Goal: Check status: Check status

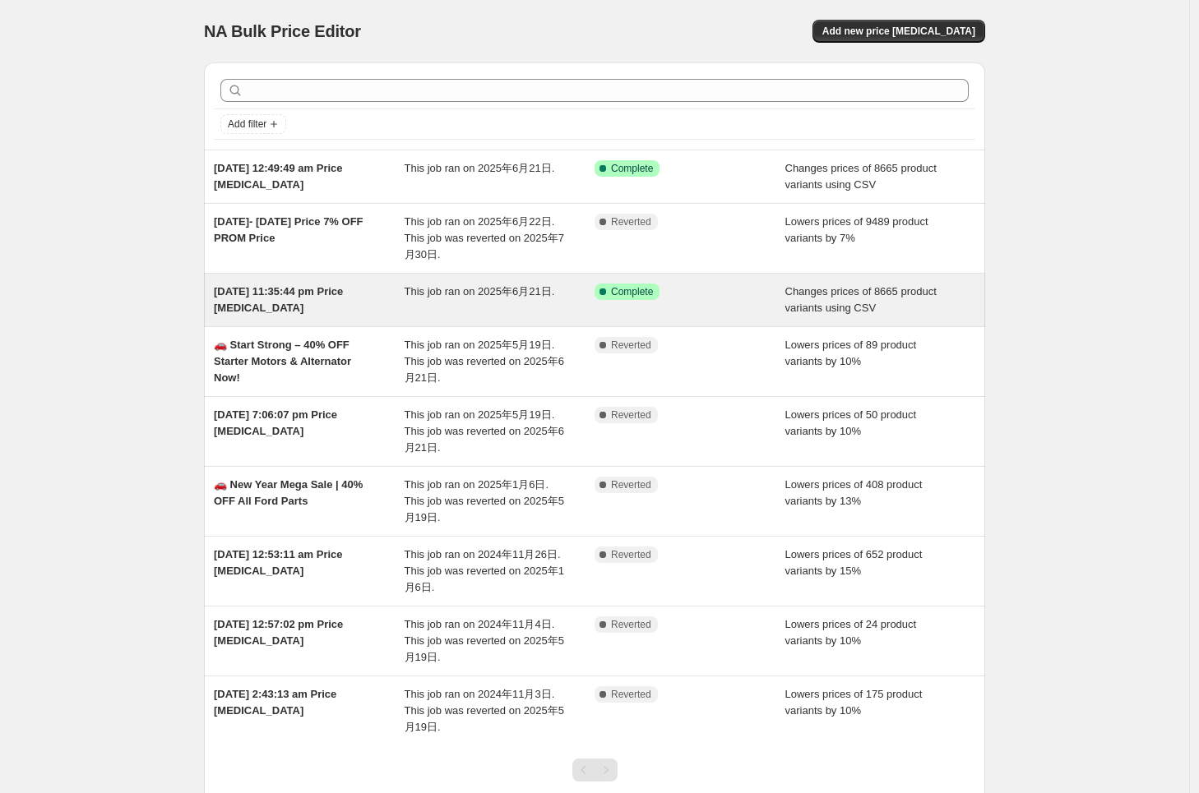
click at [531, 308] on div "This job ran on 2025年6月21日." at bounding box center [500, 300] width 191 height 33
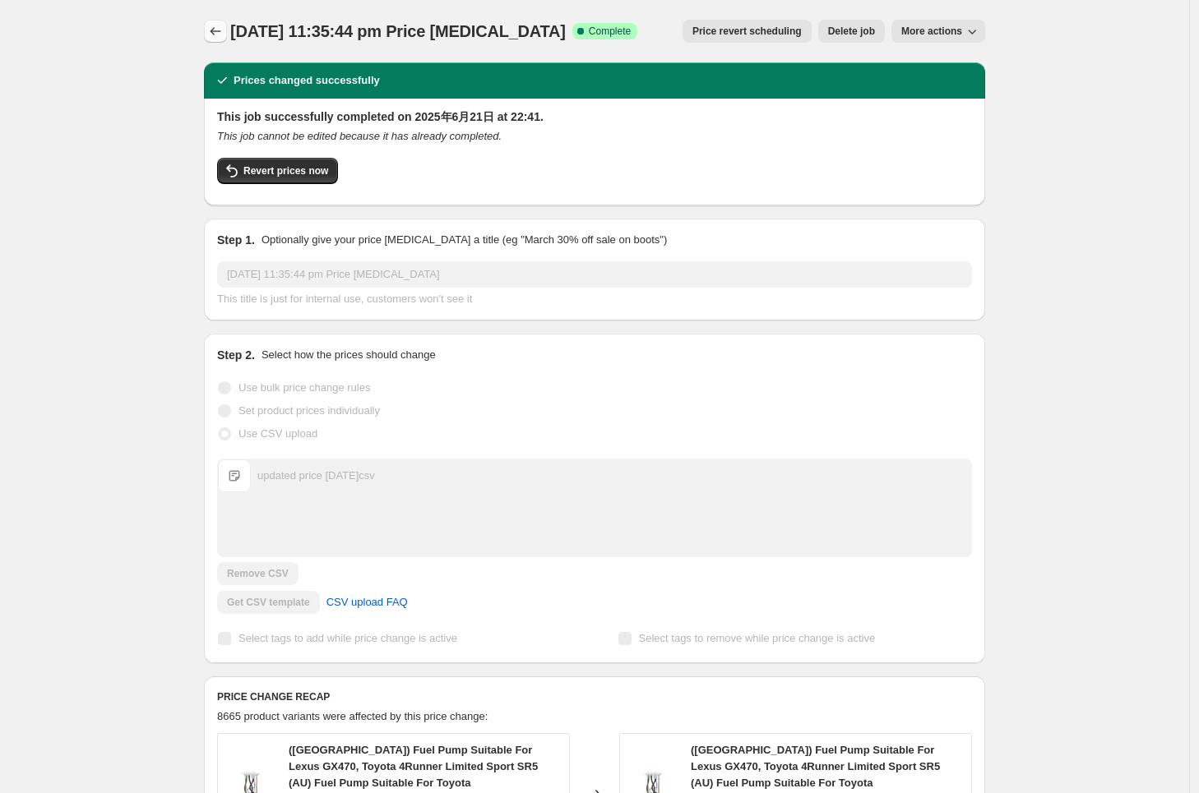
click at [224, 36] on icon "Price change jobs" at bounding box center [215, 31] width 16 height 16
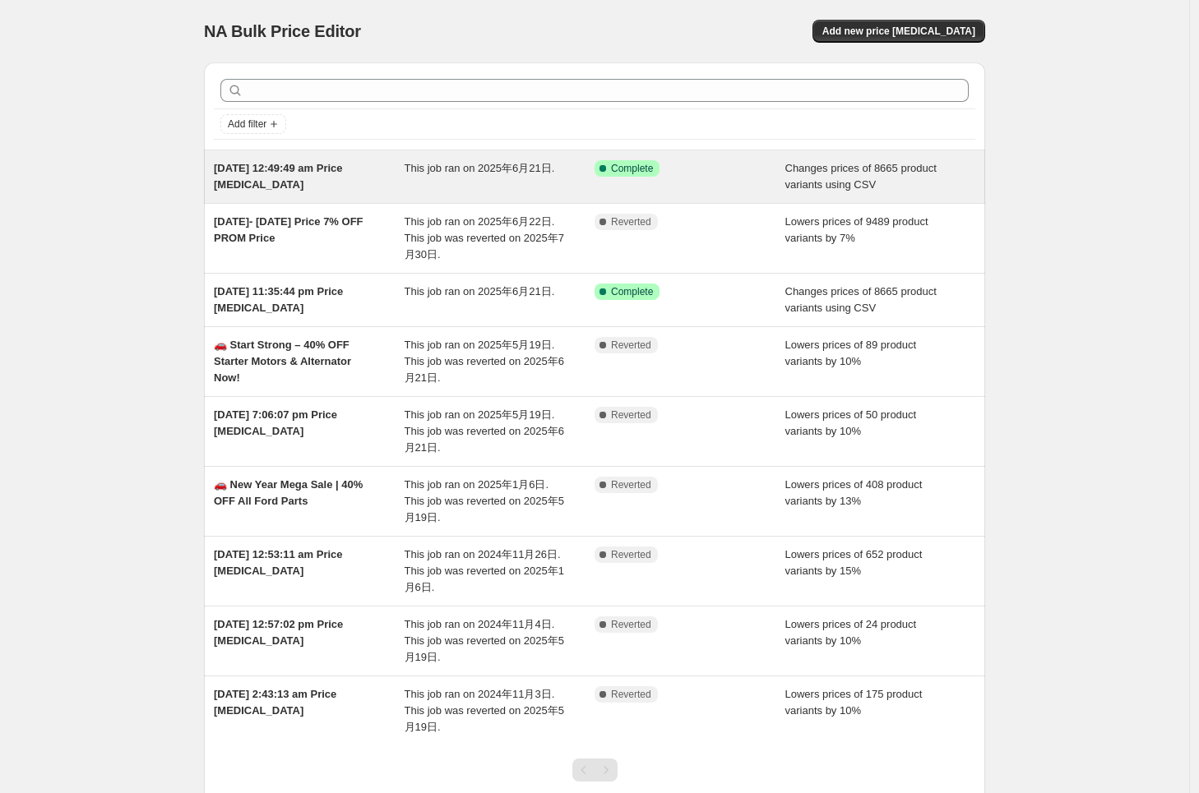
click at [426, 179] on div "This job ran on 2025年6月21日." at bounding box center [500, 176] width 191 height 33
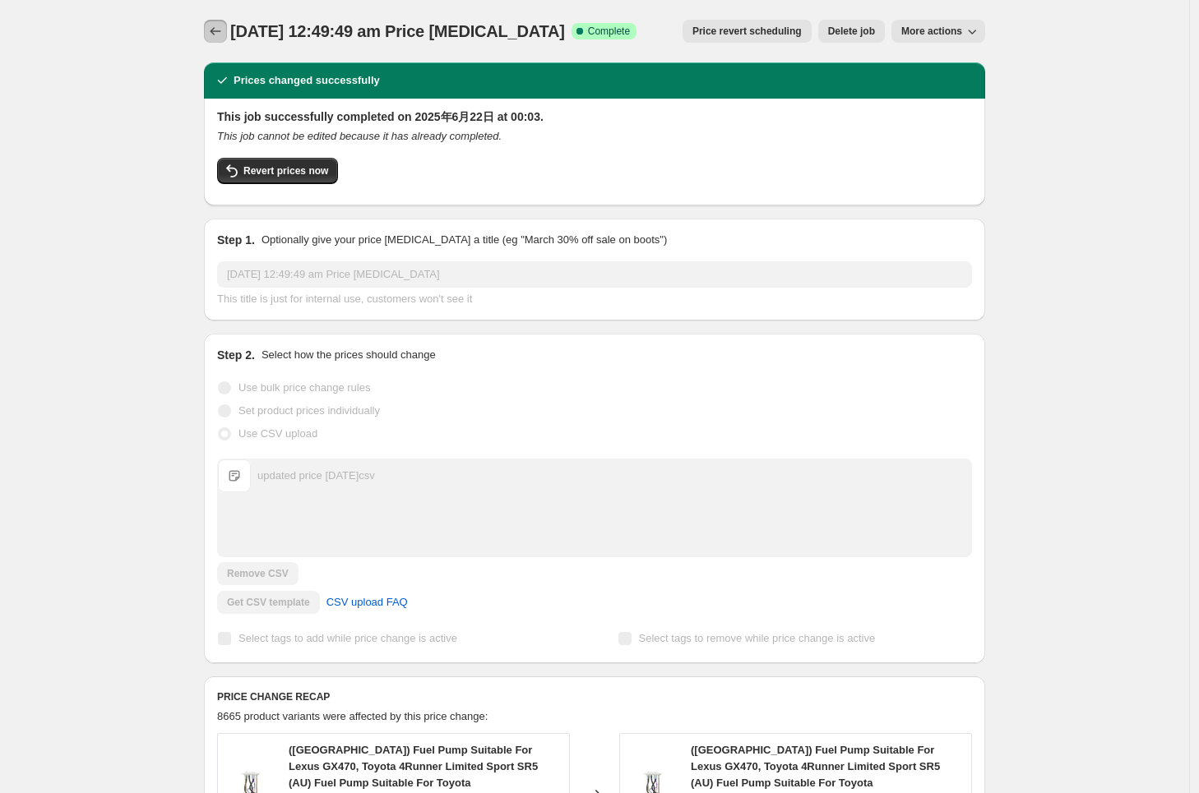
click at [224, 35] on icon "Price change jobs" at bounding box center [215, 31] width 16 height 16
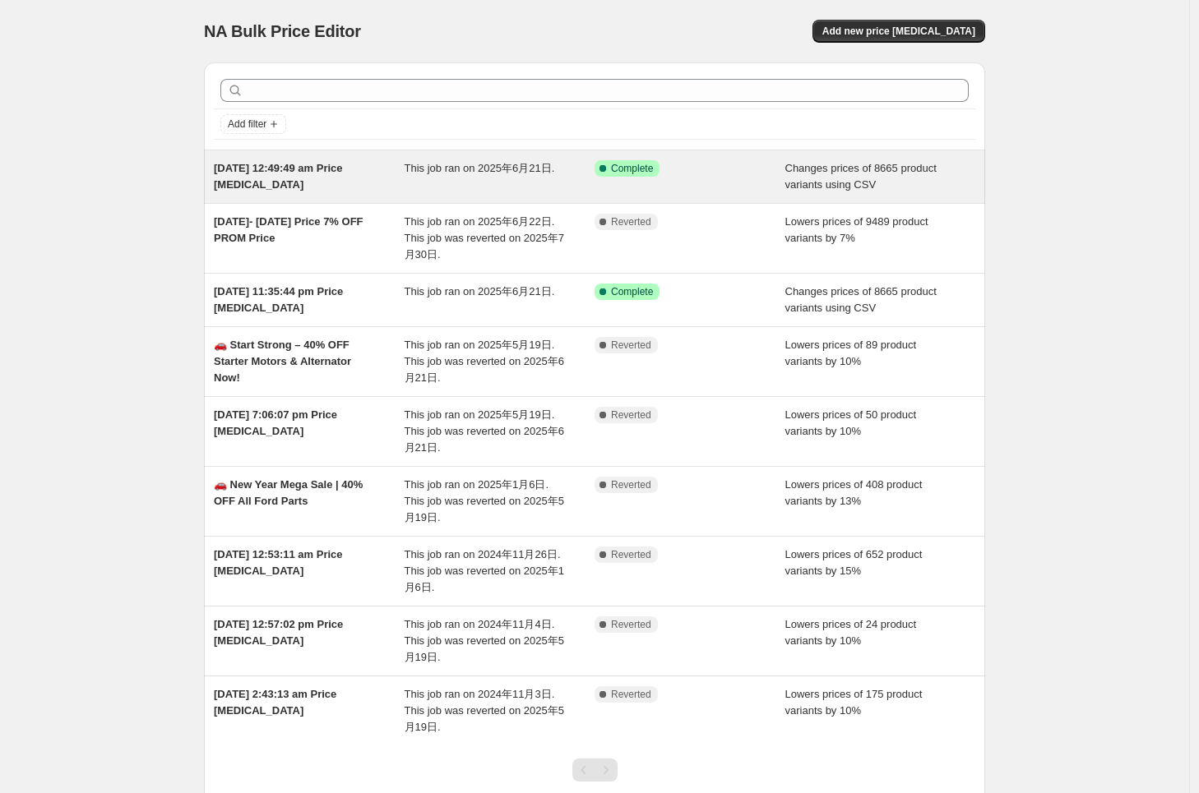
click at [494, 180] on div "This job ran on 2025年6月21日." at bounding box center [500, 176] width 191 height 33
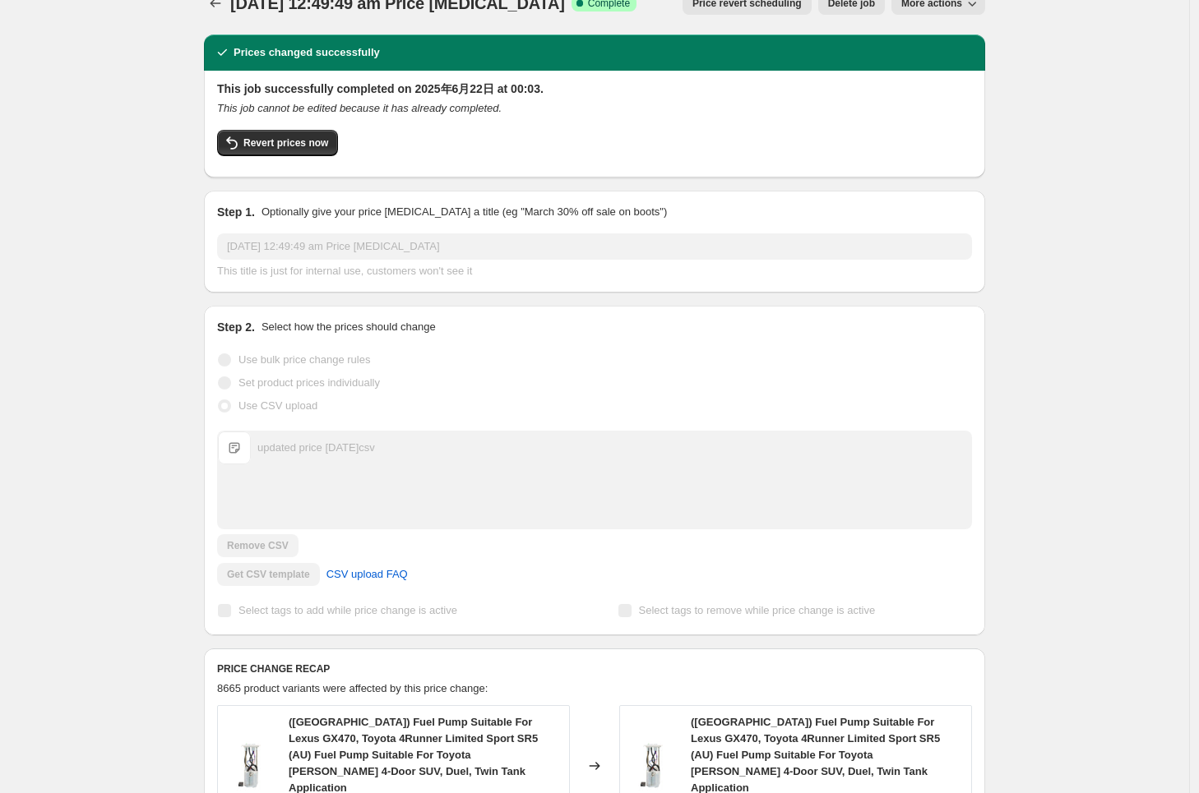
scroll to position [29, 0]
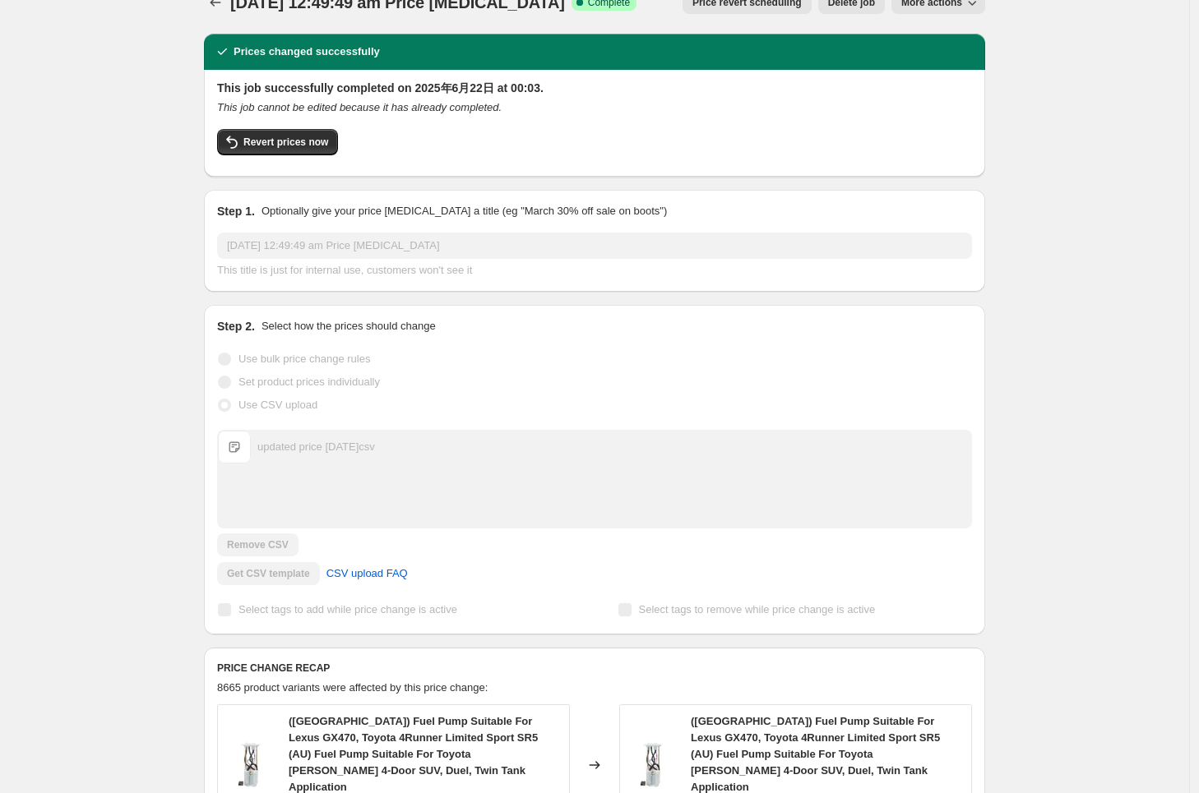
click at [339, 451] on div "updated price 2025.6.21.csv" at bounding box center [316, 447] width 118 height 16
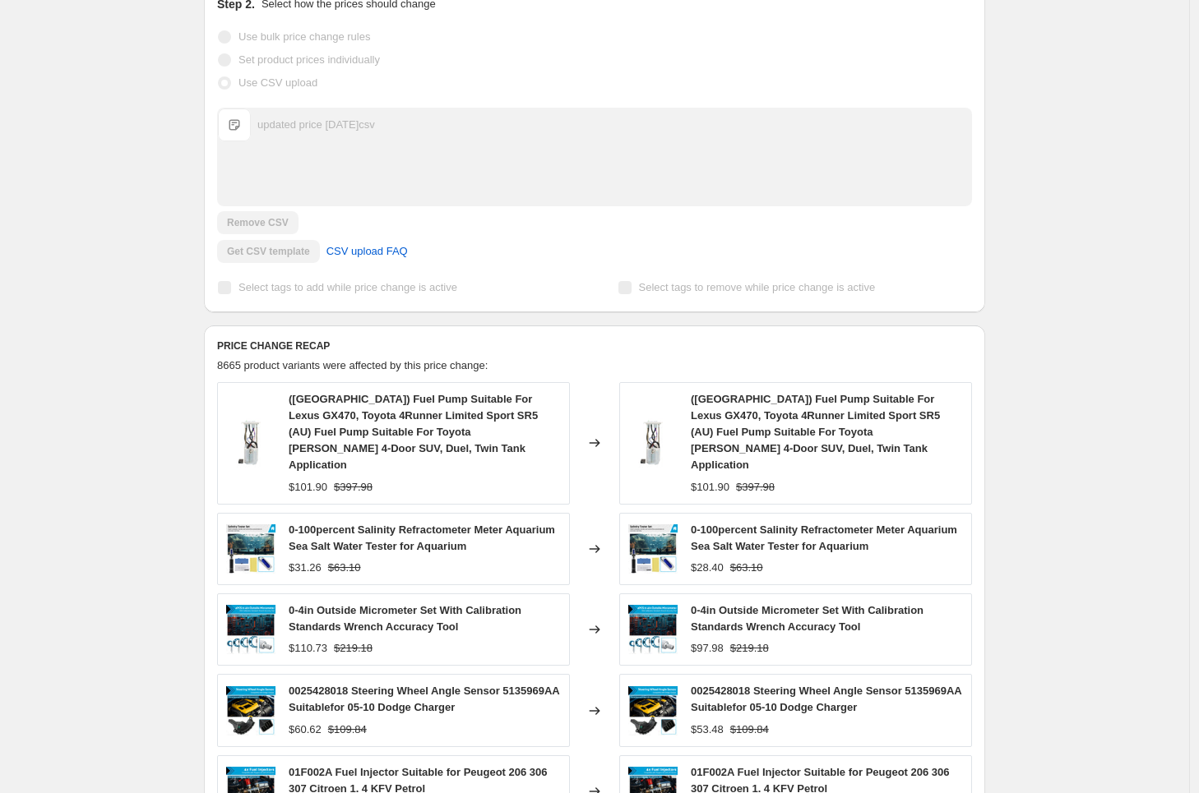
scroll to position [0, 0]
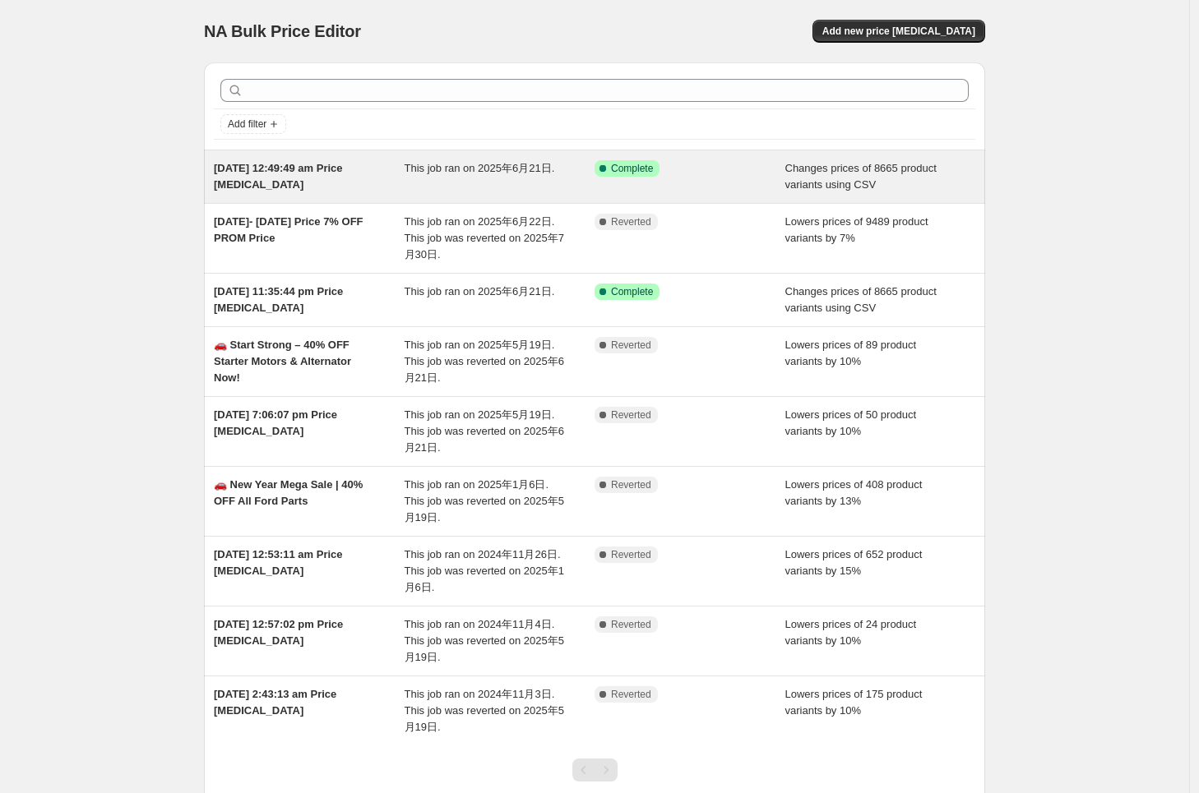
click at [520, 186] on div "This job ran on 2025年6月21日." at bounding box center [500, 176] width 191 height 33
